Goal: Task Accomplishment & Management: Use online tool/utility

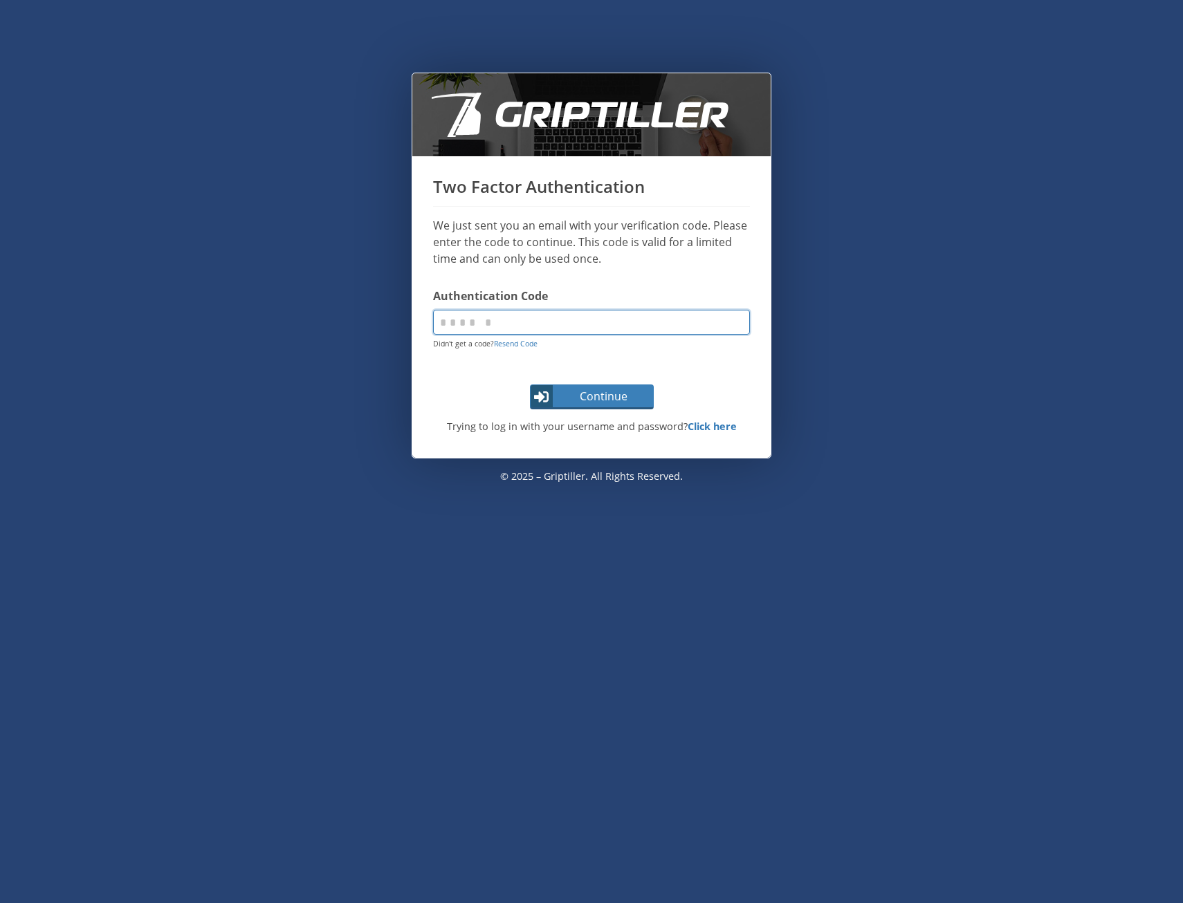
click at [537, 319] on input "code" at bounding box center [591, 322] width 317 height 25
click at [508, 344] on link "Resend Code" at bounding box center [516, 344] width 44 height 10
click at [552, 324] on input "code" at bounding box center [591, 322] width 317 height 25
type input "******"
click at [558, 396] on span "Continue" at bounding box center [604, 396] width 98 height 17
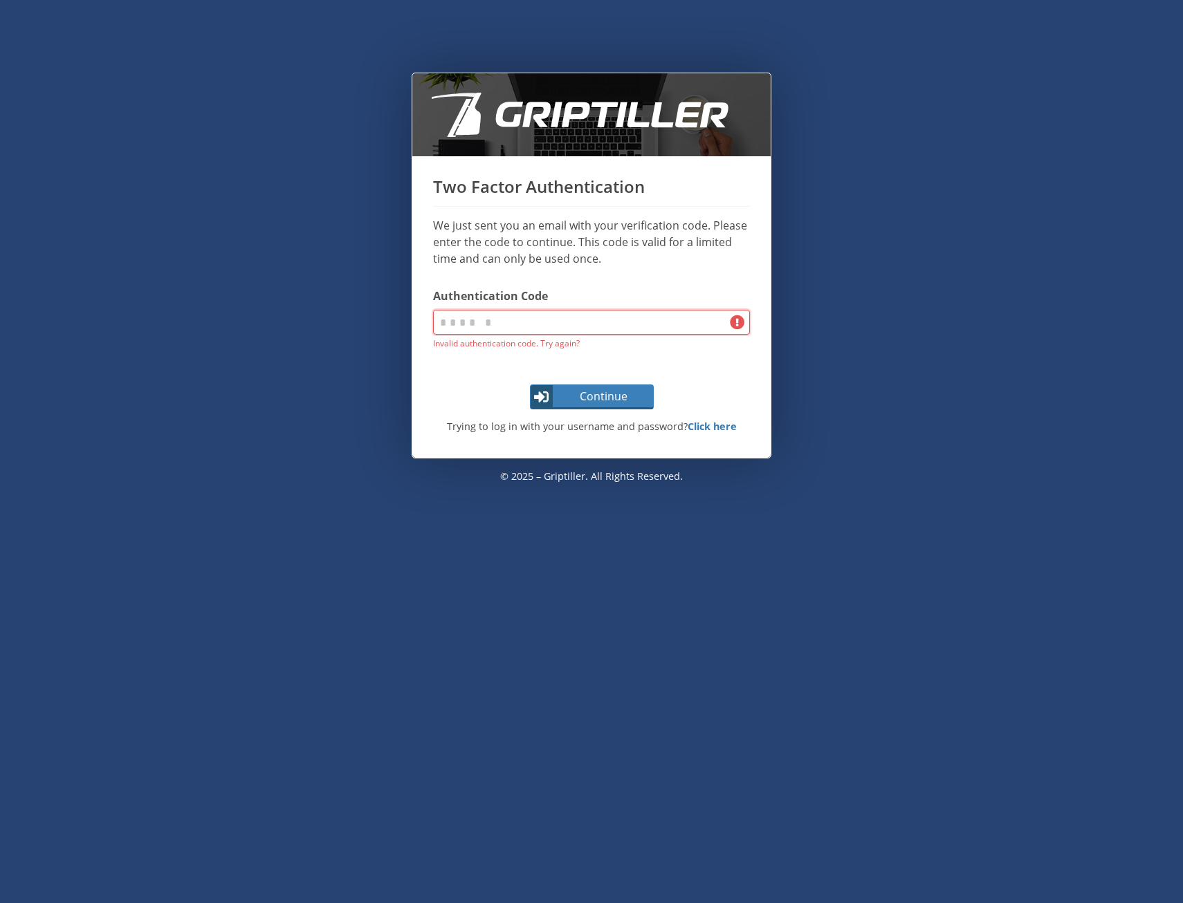
click at [523, 323] on input "code" at bounding box center [591, 322] width 317 height 25
type input "******"
click at [530, 384] on button "Continue" at bounding box center [592, 396] width 124 height 25
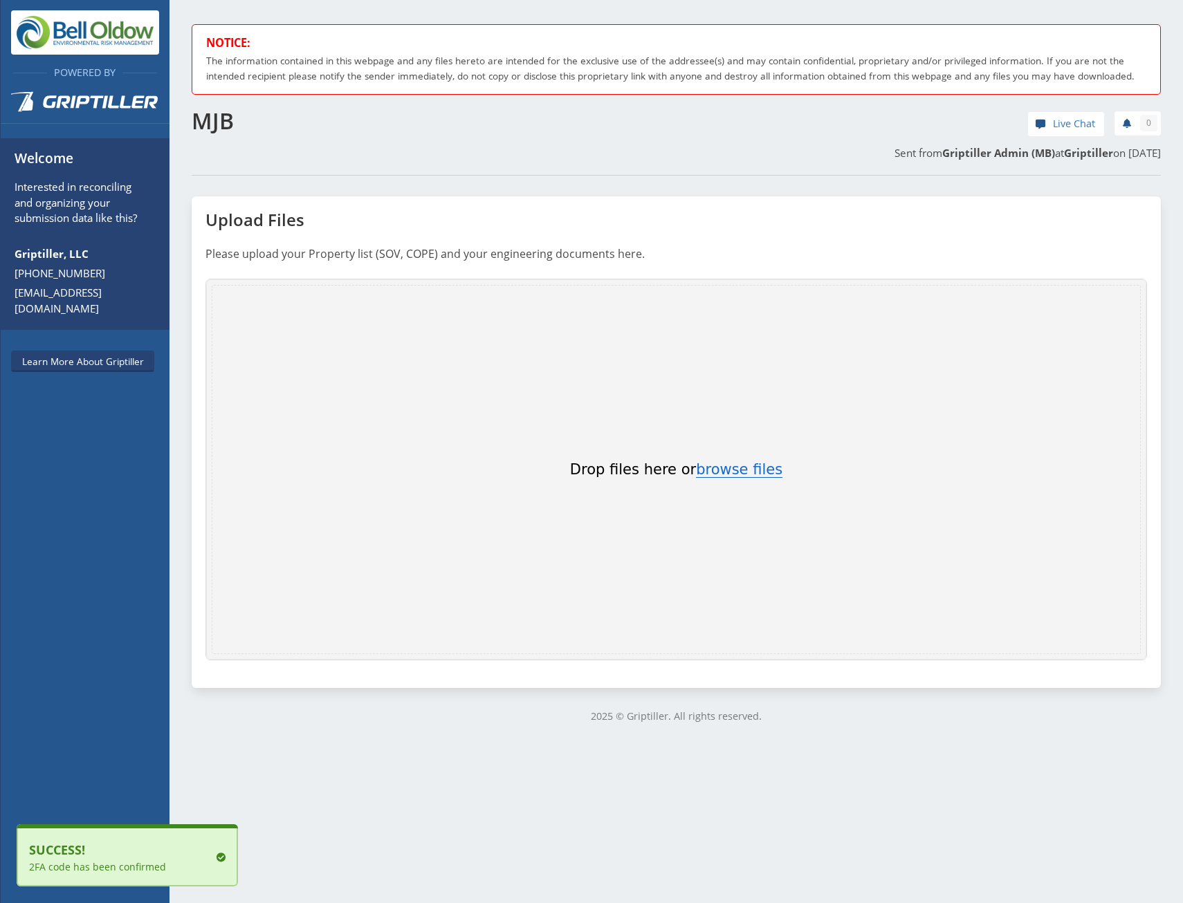
click at [752, 478] on button "browse files" at bounding box center [739, 470] width 86 height 15
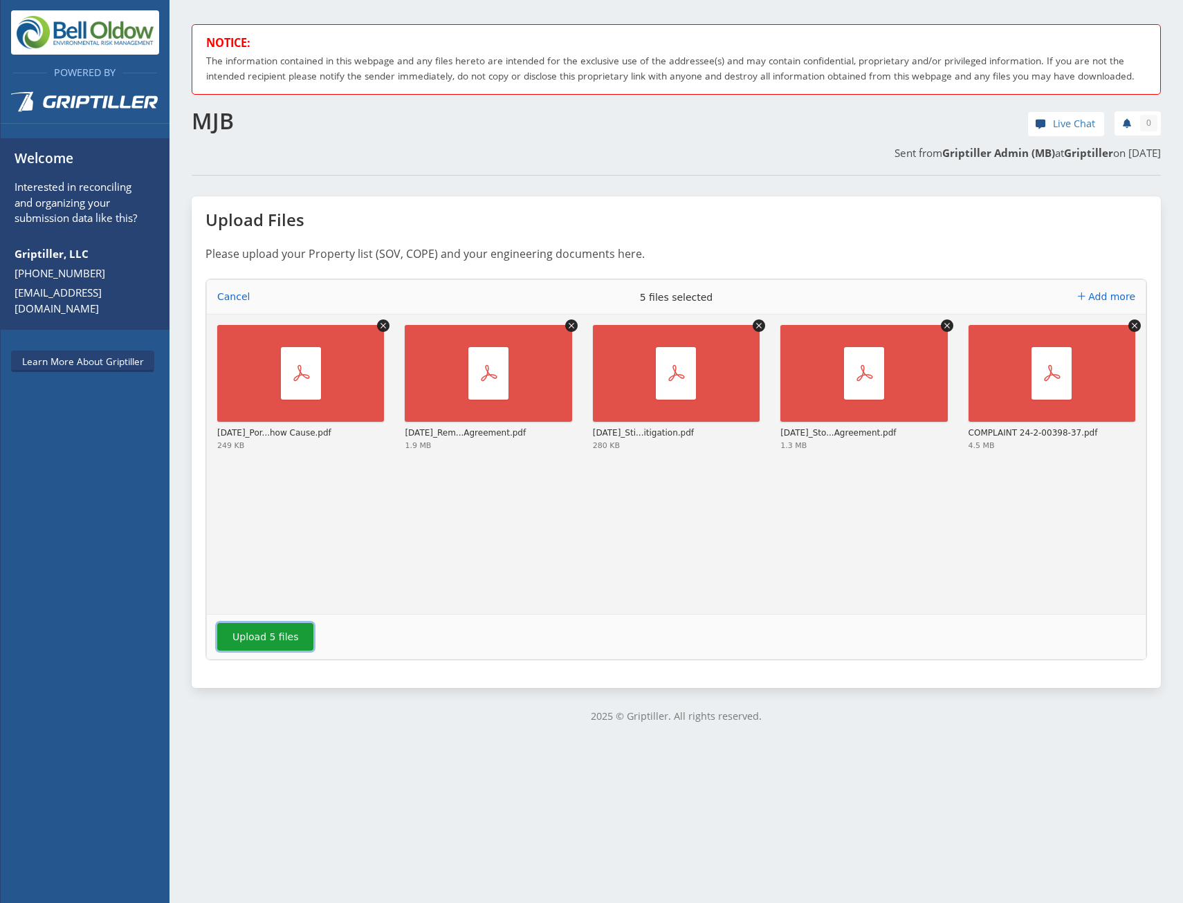
click at [250, 650] on button "Upload 5 files" at bounding box center [265, 637] width 96 height 28
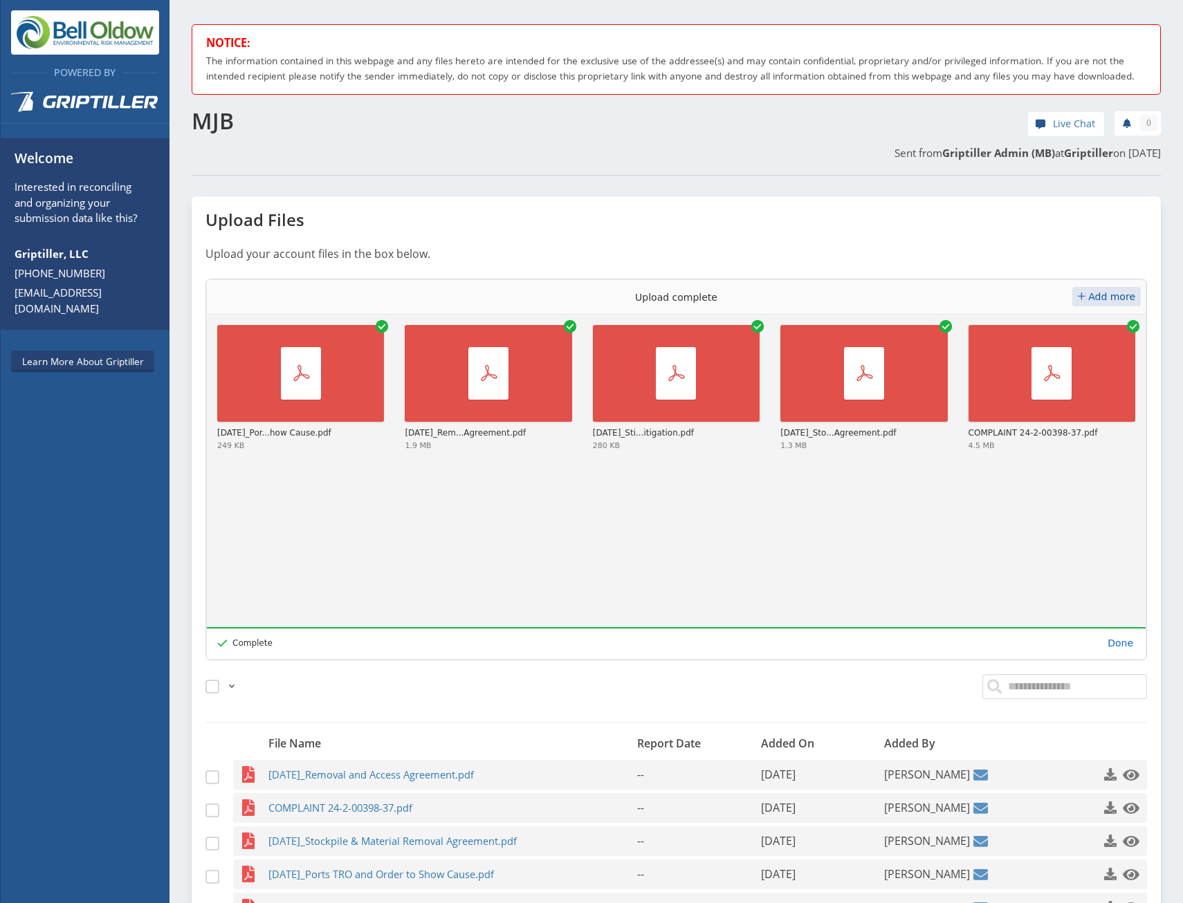
click at [1109, 302] on span "Add more" at bounding box center [1111, 296] width 47 height 11
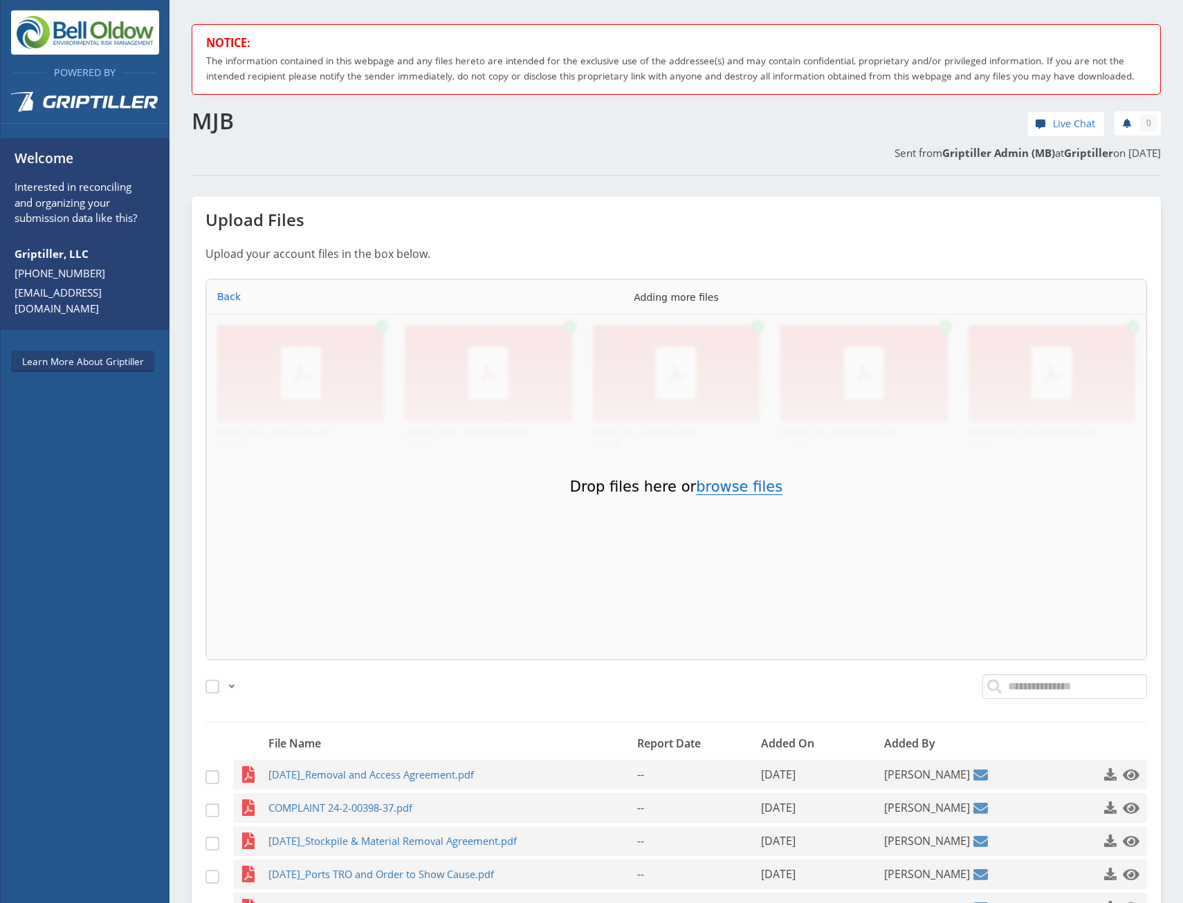
click at [713, 495] on button "browse files" at bounding box center [739, 487] width 86 height 15
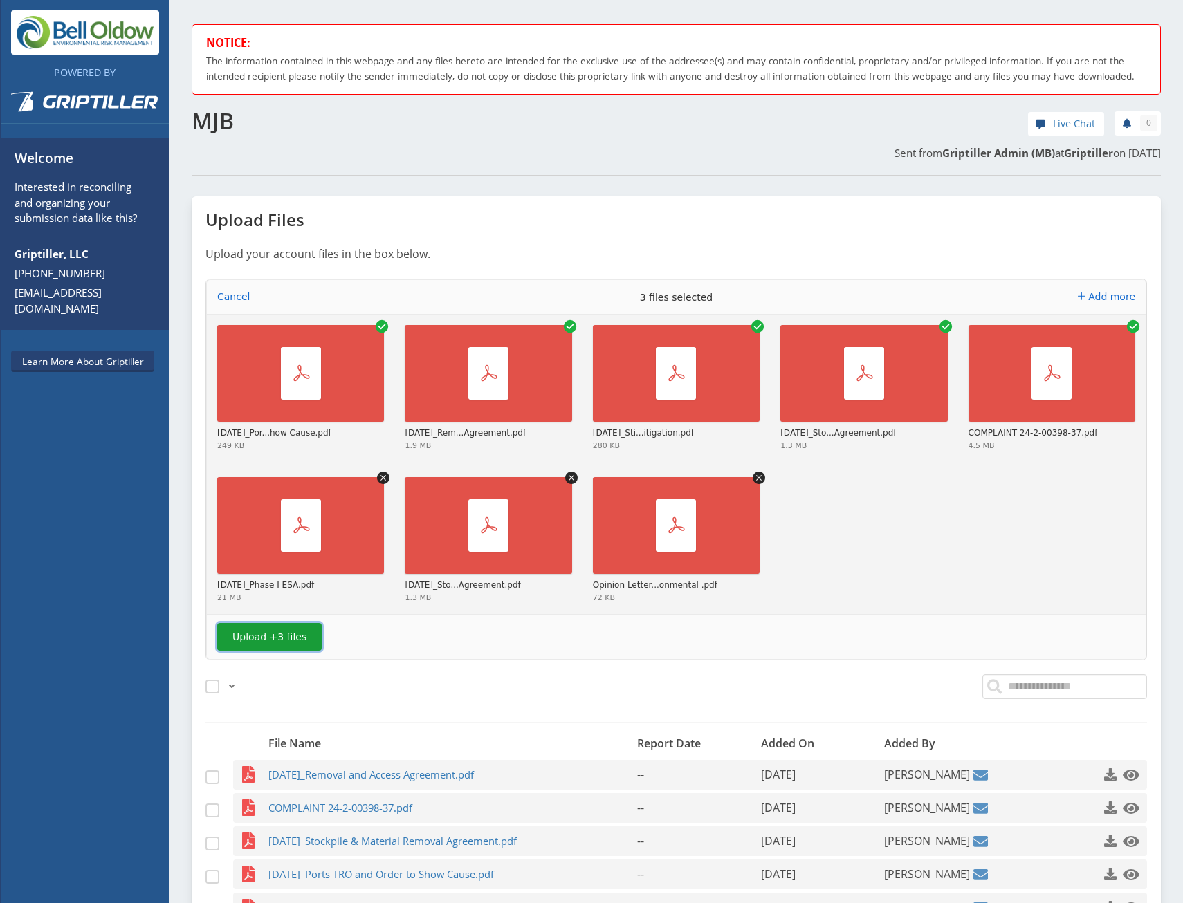
click at [277, 651] on button "Upload +3 files" at bounding box center [269, 637] width 104 height 28
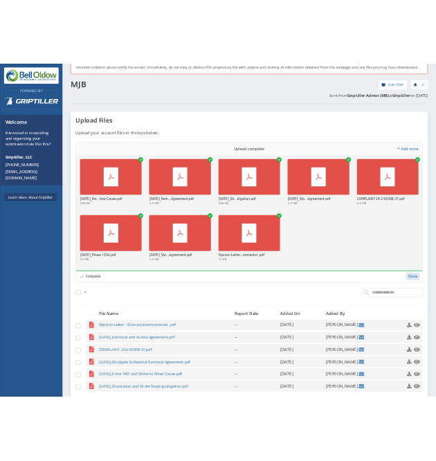
scroll to position [141, 0]
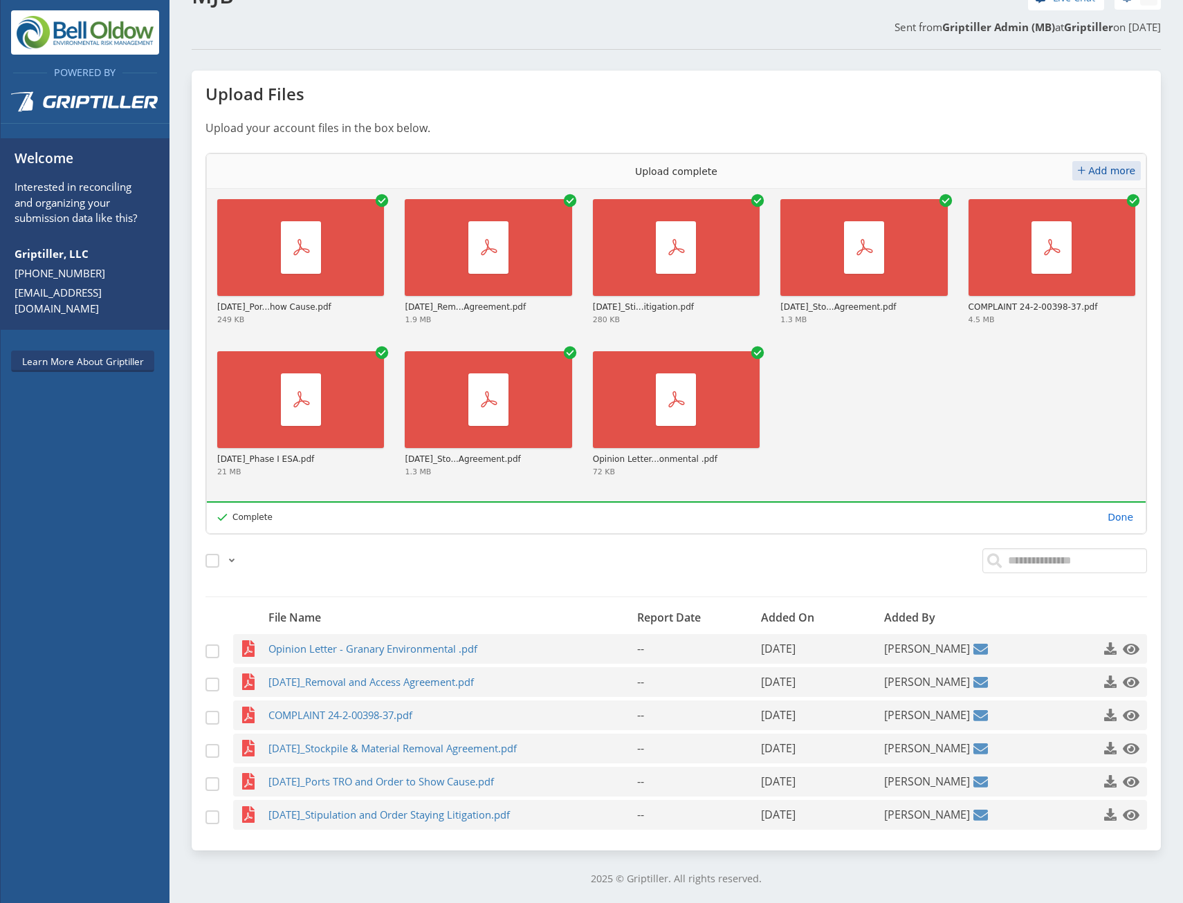
click at [1100, 169] on span "Add more" at bounding box center [1111, 170] width 47 height 11
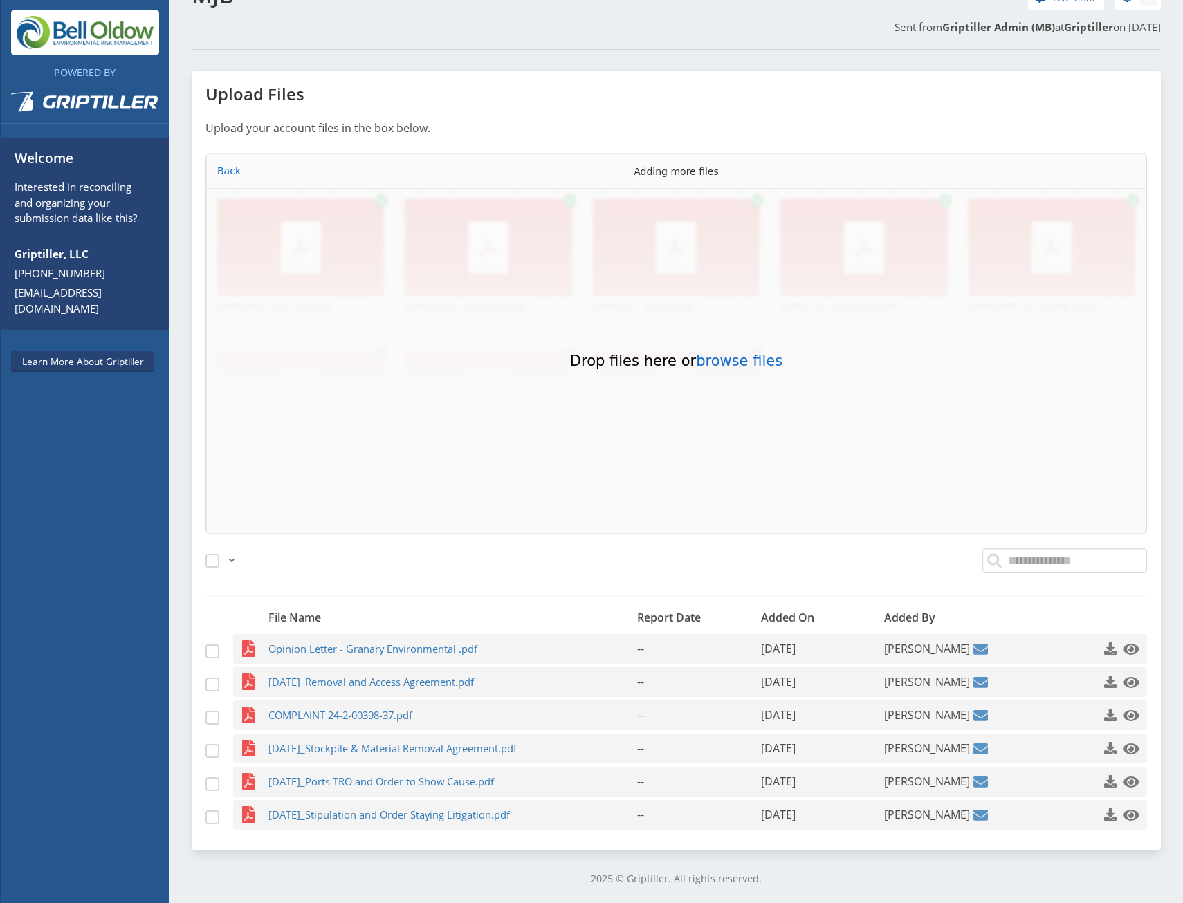
click at [728, 372] on div "Drop files here or browse files Powered by Uppy" at bounding box center [676, 361] width 929 height 335
click at [728, 362] on button "browse files" at bounding box center [739, 361] width 86 height 15
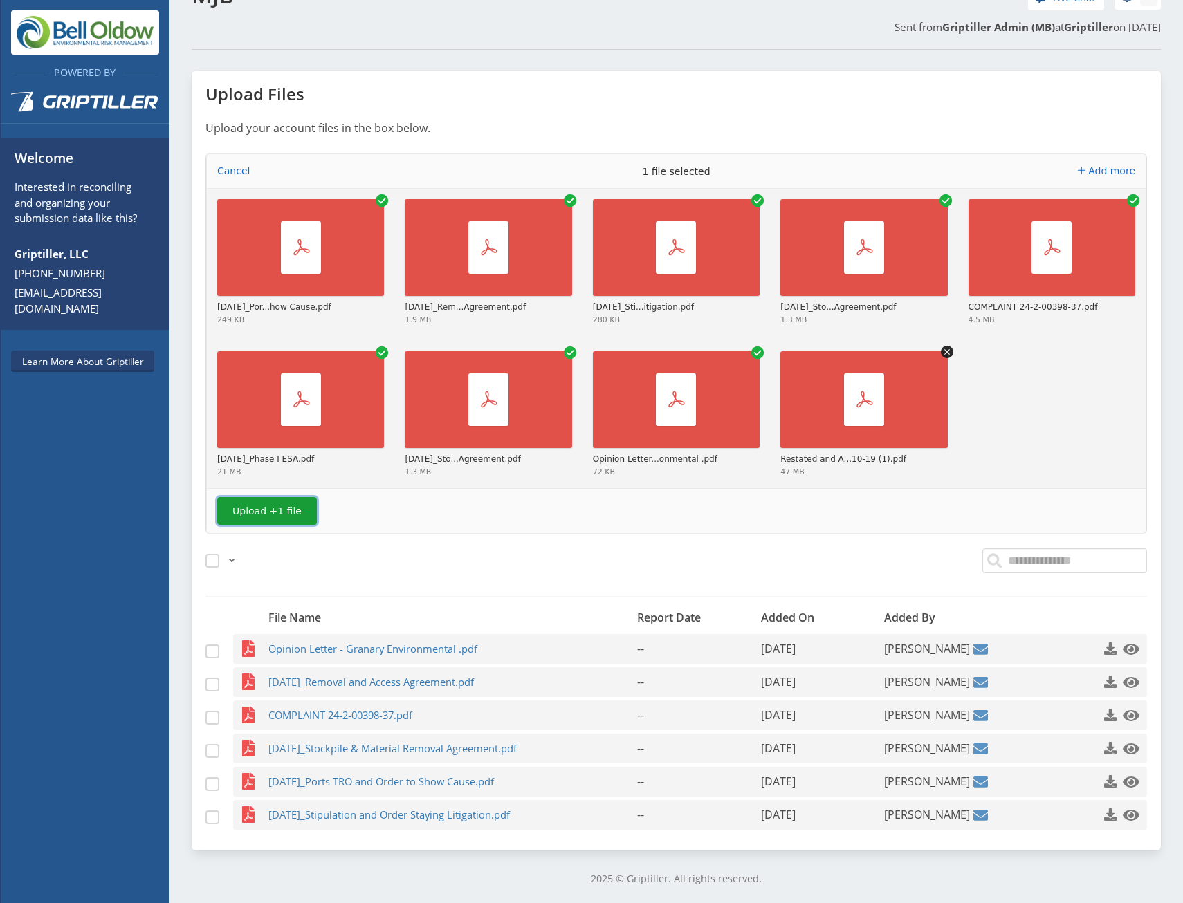
click at [281, 520] on button "Upload +1 file" at bounding box center [267, 511] width 100 height 28
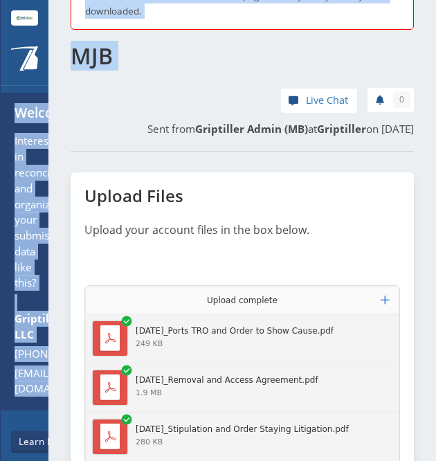
click at [0, 90] on html "Powered By Welcome Interested in reconciling and organizing your submission dat…" at bounding box center [218, 230] width 436 height 461
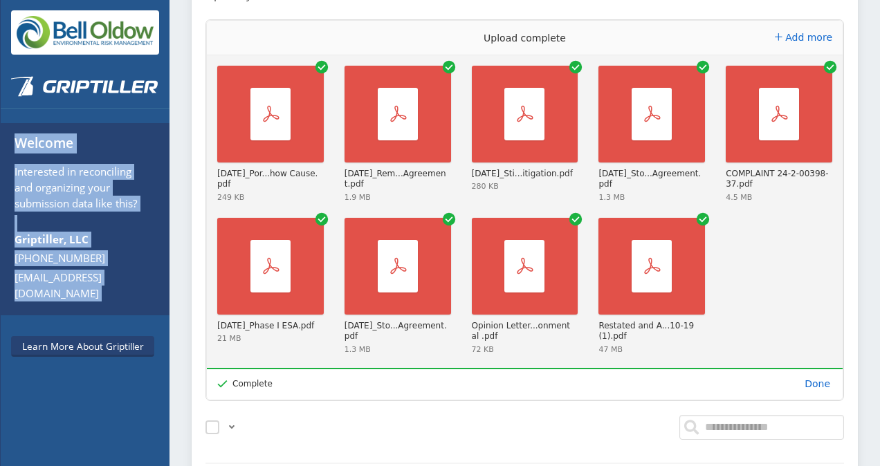
scroll to position [228, 0]
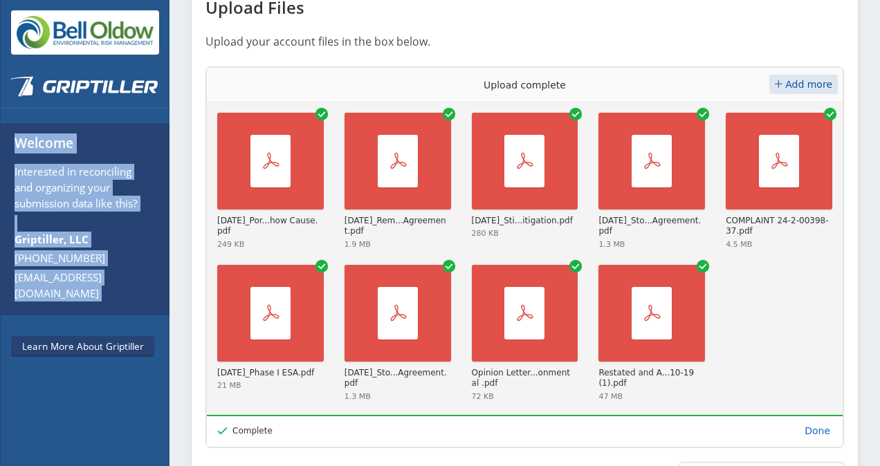
click at [799, 90] on span "Add more" at bounding box center [808, 84] width 47 height 11
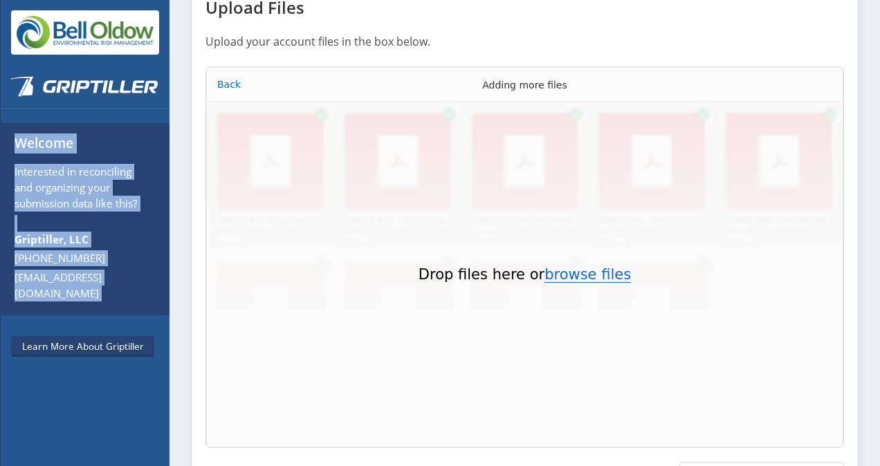
click at [584, 283] on button "browse files" at bounding box center [587, 275] width 86 height 15
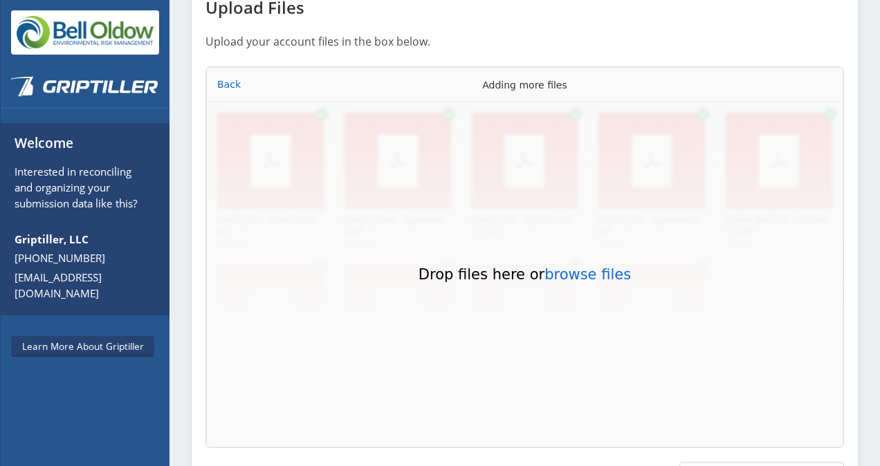
click at [651, 58] on div at bounding box center [742, 24] width 219 height 68
click at [230, 94] on button "Back" at bounding box center [229, 84] width 32 height 19
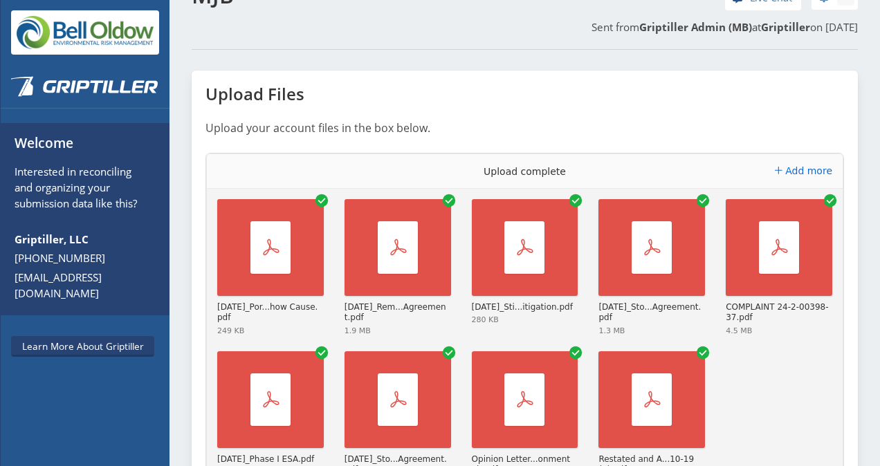
scroll to position [140, 0]
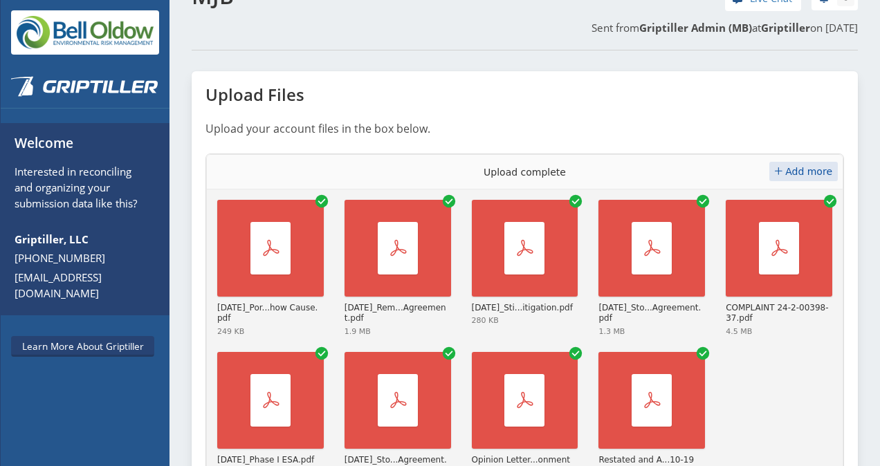
click at [793, 177] on span "Add more" at bounding box center [808, 171] width 47 height 11
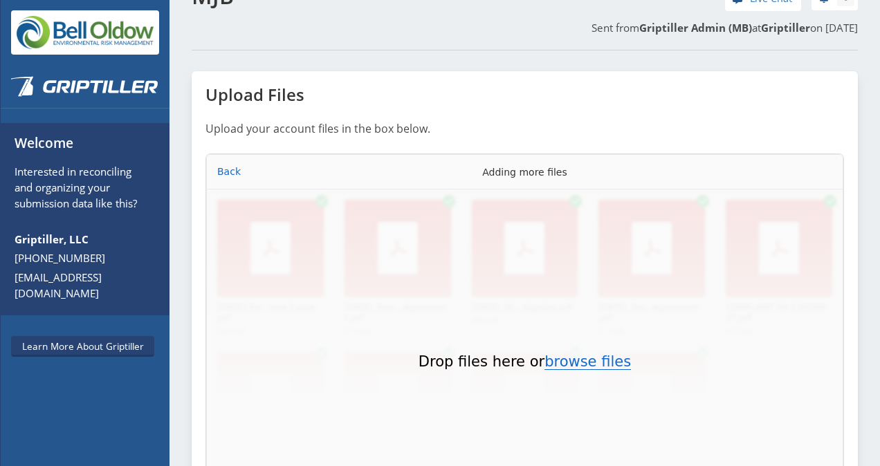
click at [581, 370] on button "browse files" at bounding box center [587, 362] width 86 height 15
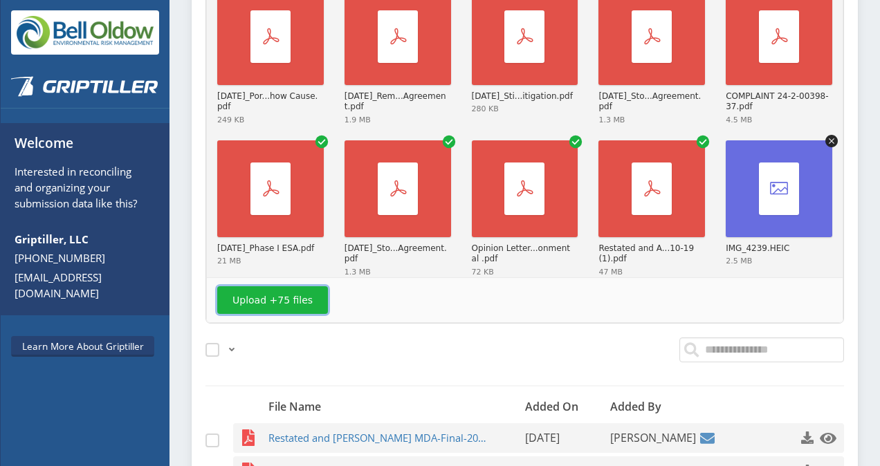
scroll to position [353, 0]
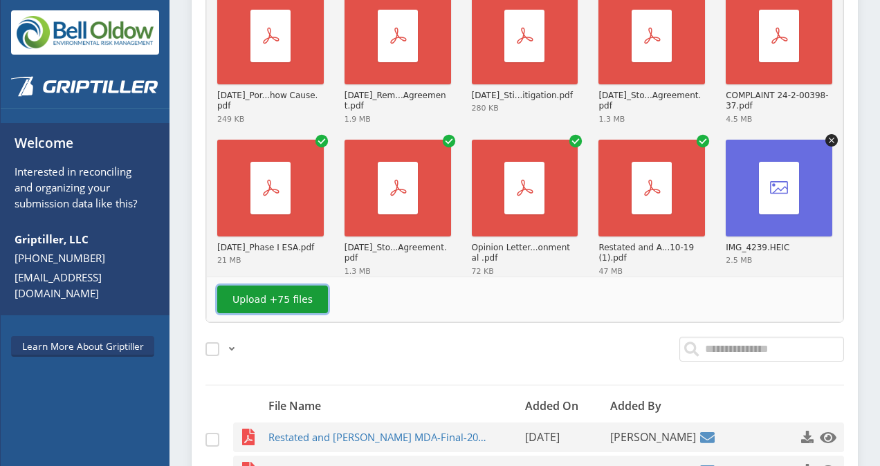
click at [268, 313] on button "Upload +75 files" at bounding box center [272, 300] width 111 height 28
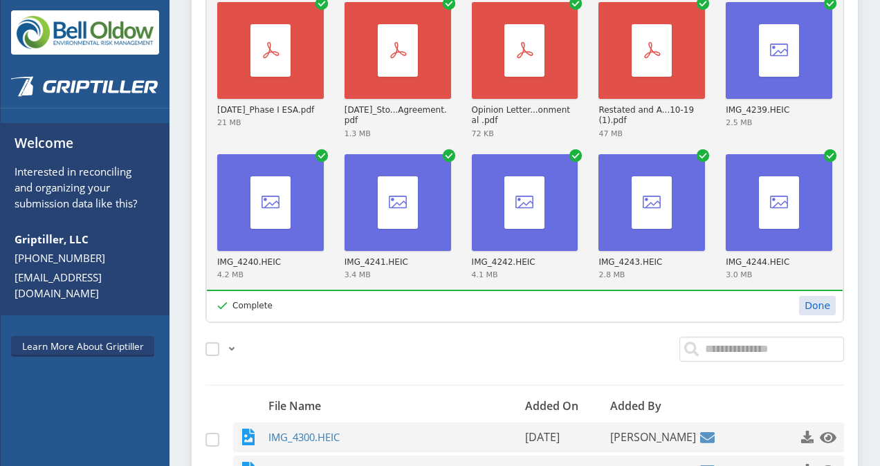
scroll to position [318, 0]
